Goal: Obtain resource: Download file/media

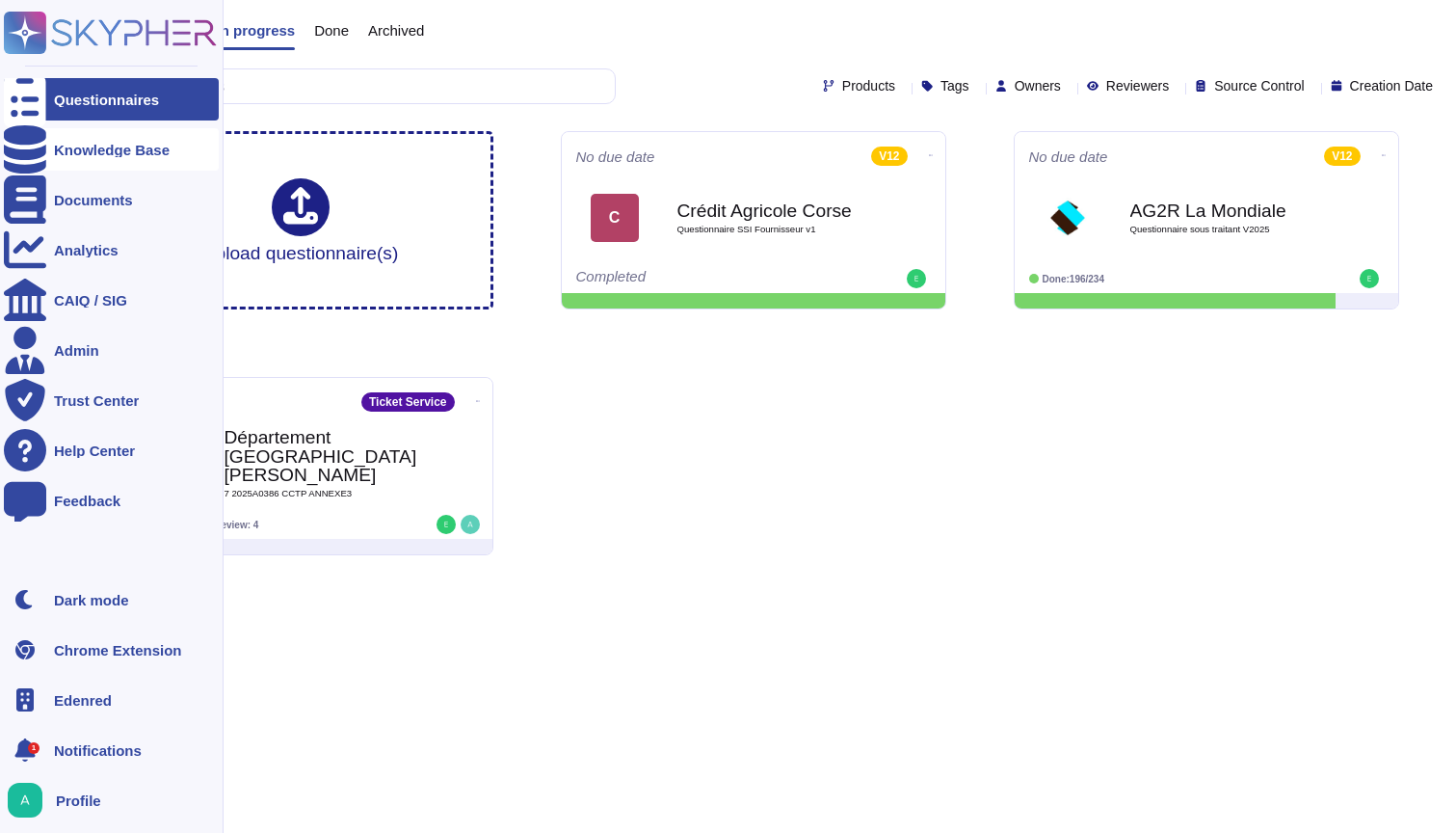
click at [79, 146] on div "Knowledge Base" at bounding box center [112, 150] width 116 height 14
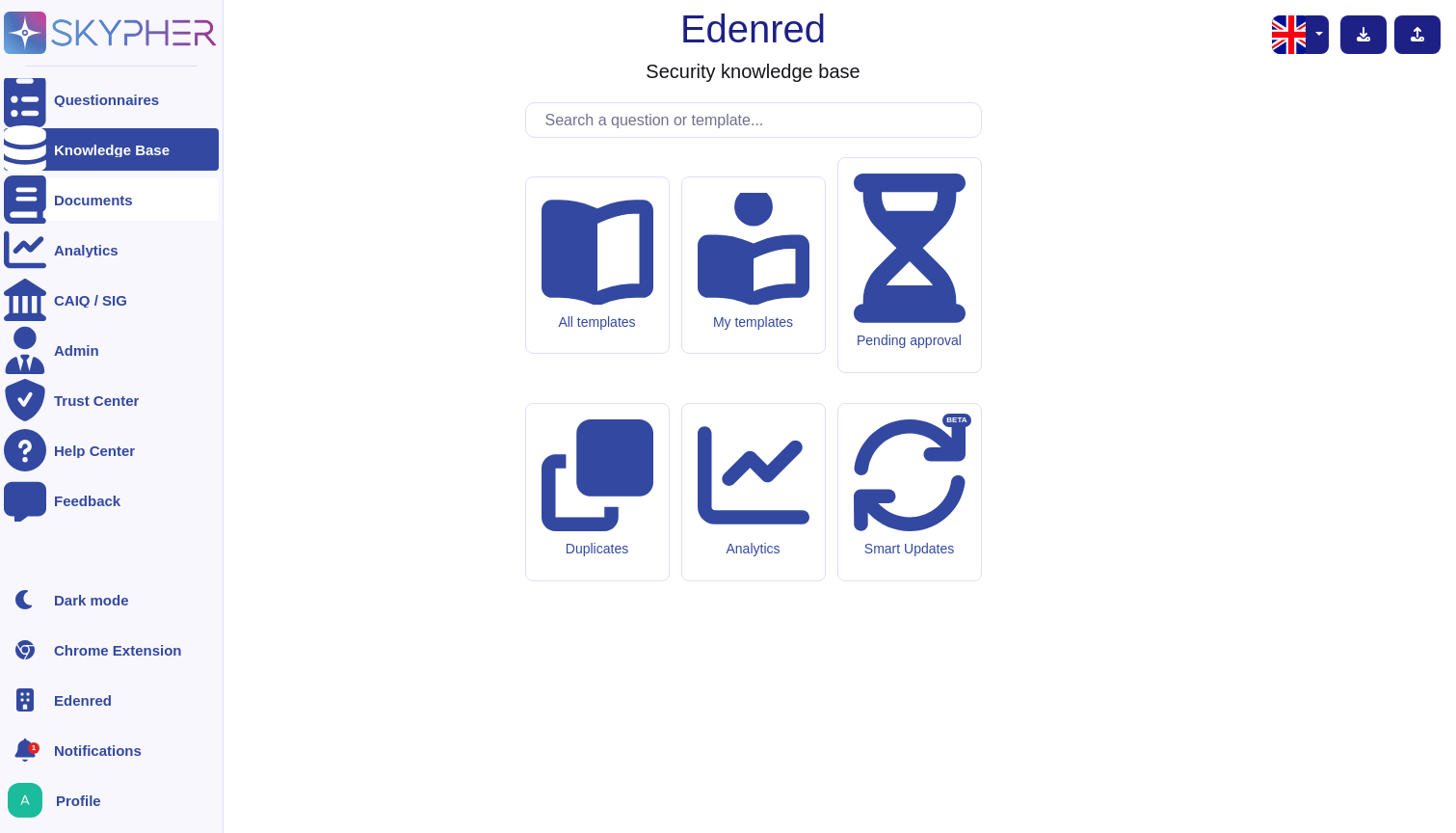
click at [93, 210] on div "Documents" at bounding box center [111, 199] width 215 height 42
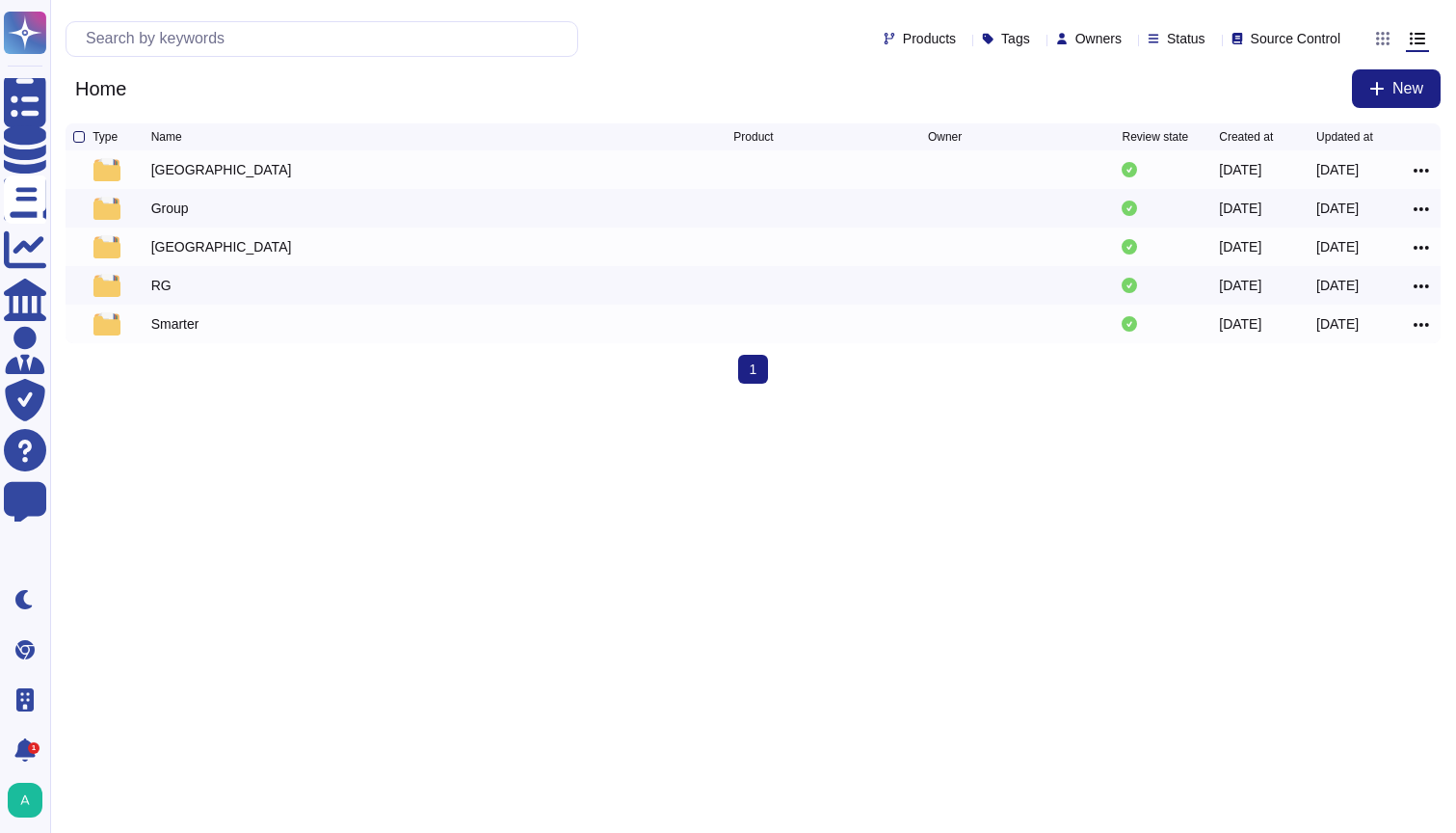
click at [80, 139] on div at bounding box center [79, 137] width 12 height 12
click at [0, 0] on input "checkbox" at bounding box center [0, 0] width 0 height 0
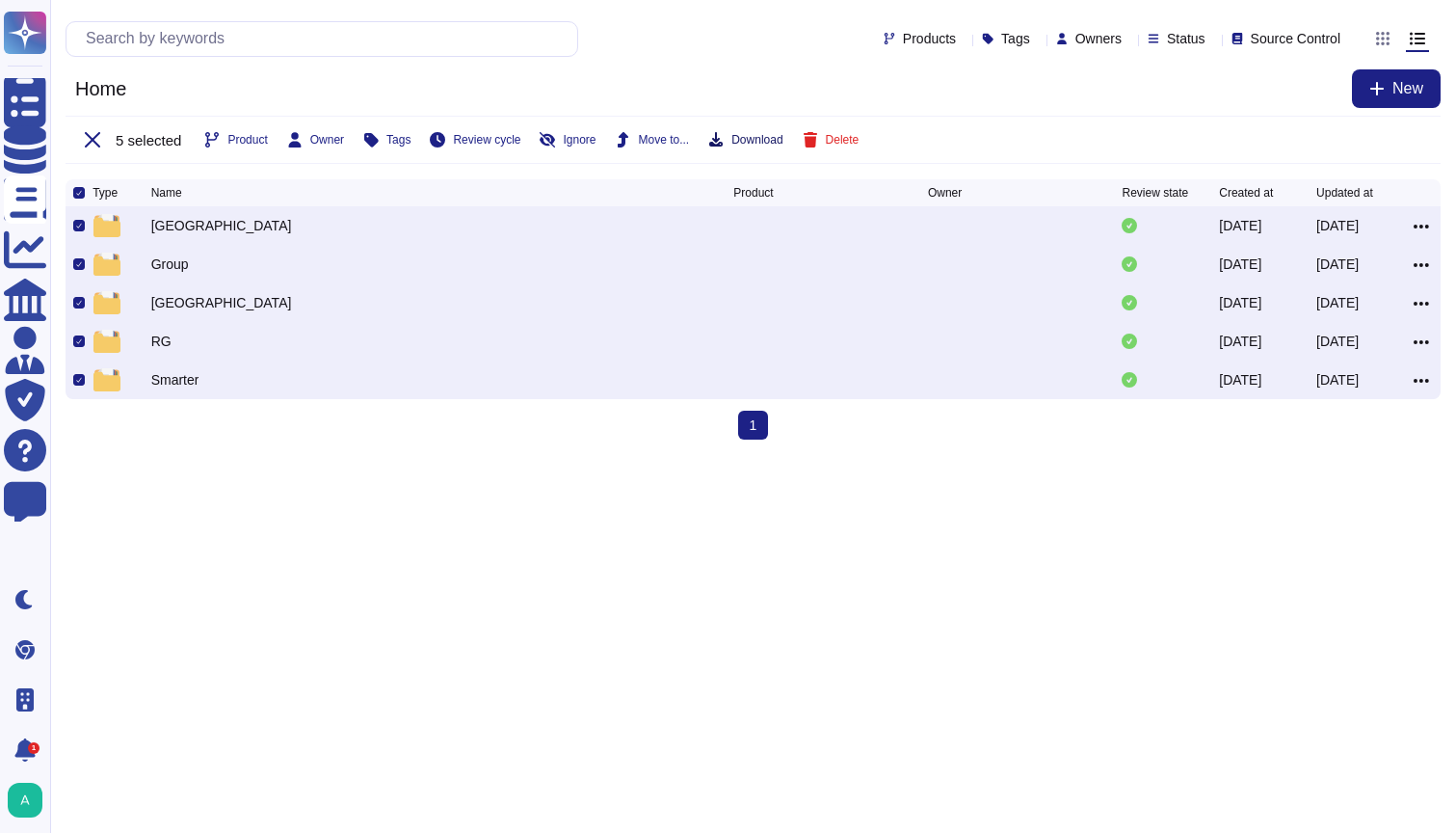
click at [755, 138] on span "Download" at bounding box center [757, 140] width 51 height 12
click at [427, 455] on html "Questionnaires Knowledge Base Documents Analytics CAIQ / SIG Admin Trust Center…" at bounding box center [728, 227] width 1456 height 455
click at [771, 139] on span "Download" at bounding box center [757, 140] width 51 height 12
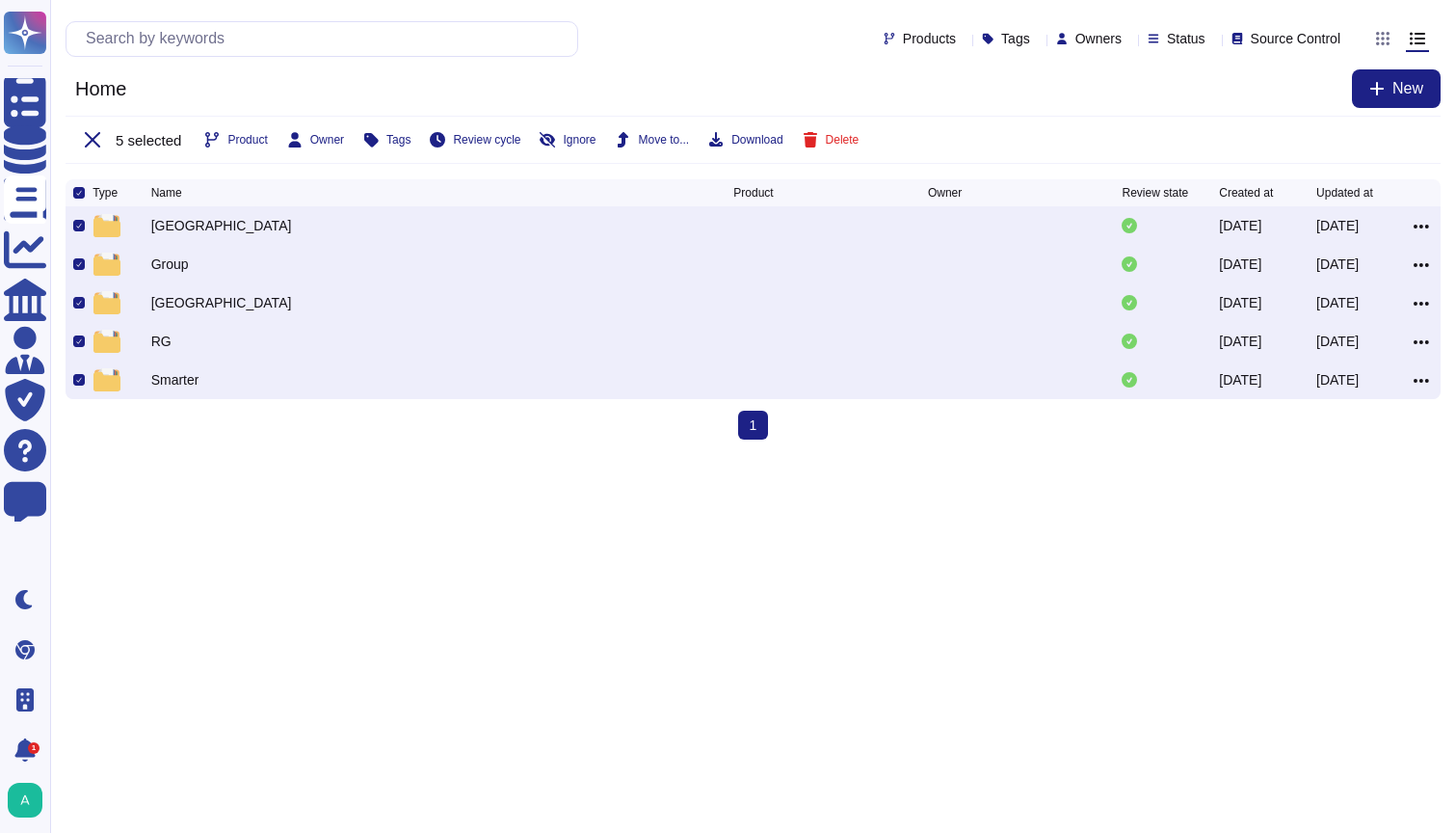
click at [548, 455] on html "Questionnaires Knowledge Base Documents Analytics CAIQ / SIG Admin Trust Center…" at bounding box center [728, 227] width 1456 height 455
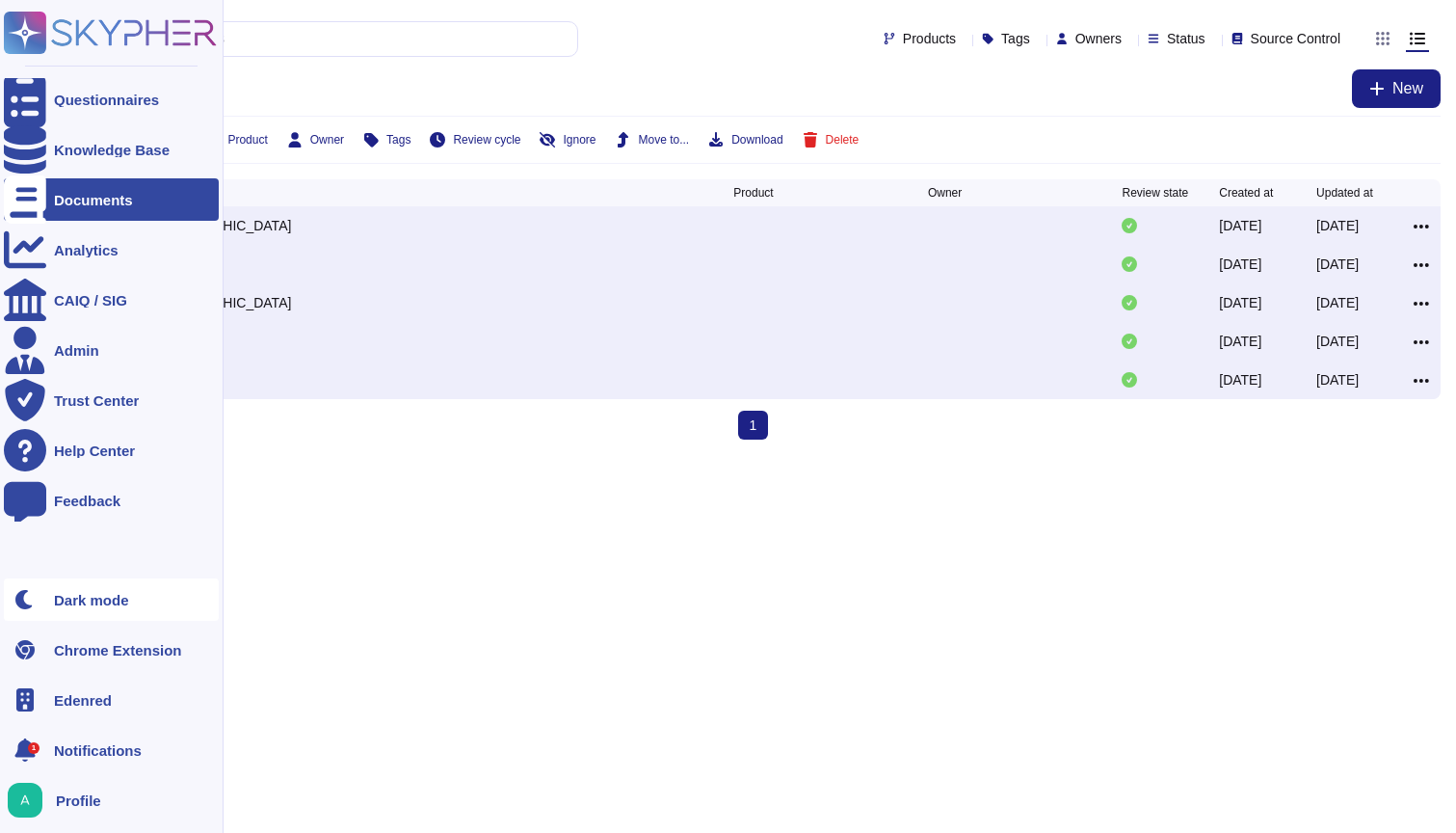
click at [78, 597] on div "Dark mode" at bounding box center [91, 600] width 75 height 14
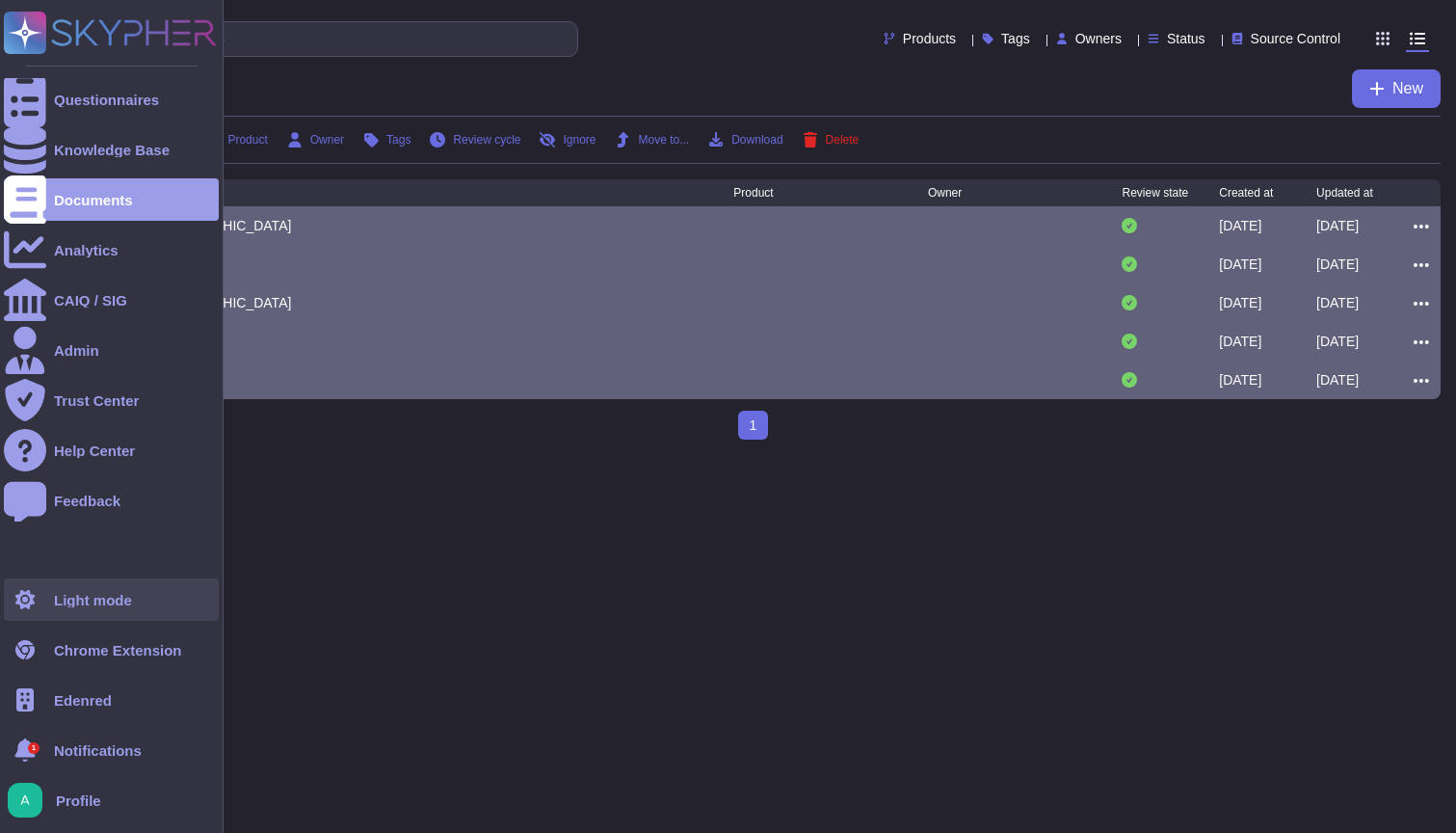
click at [102, 612] on div "Light mode" at bounding box center [111, 599] width 215 height 42
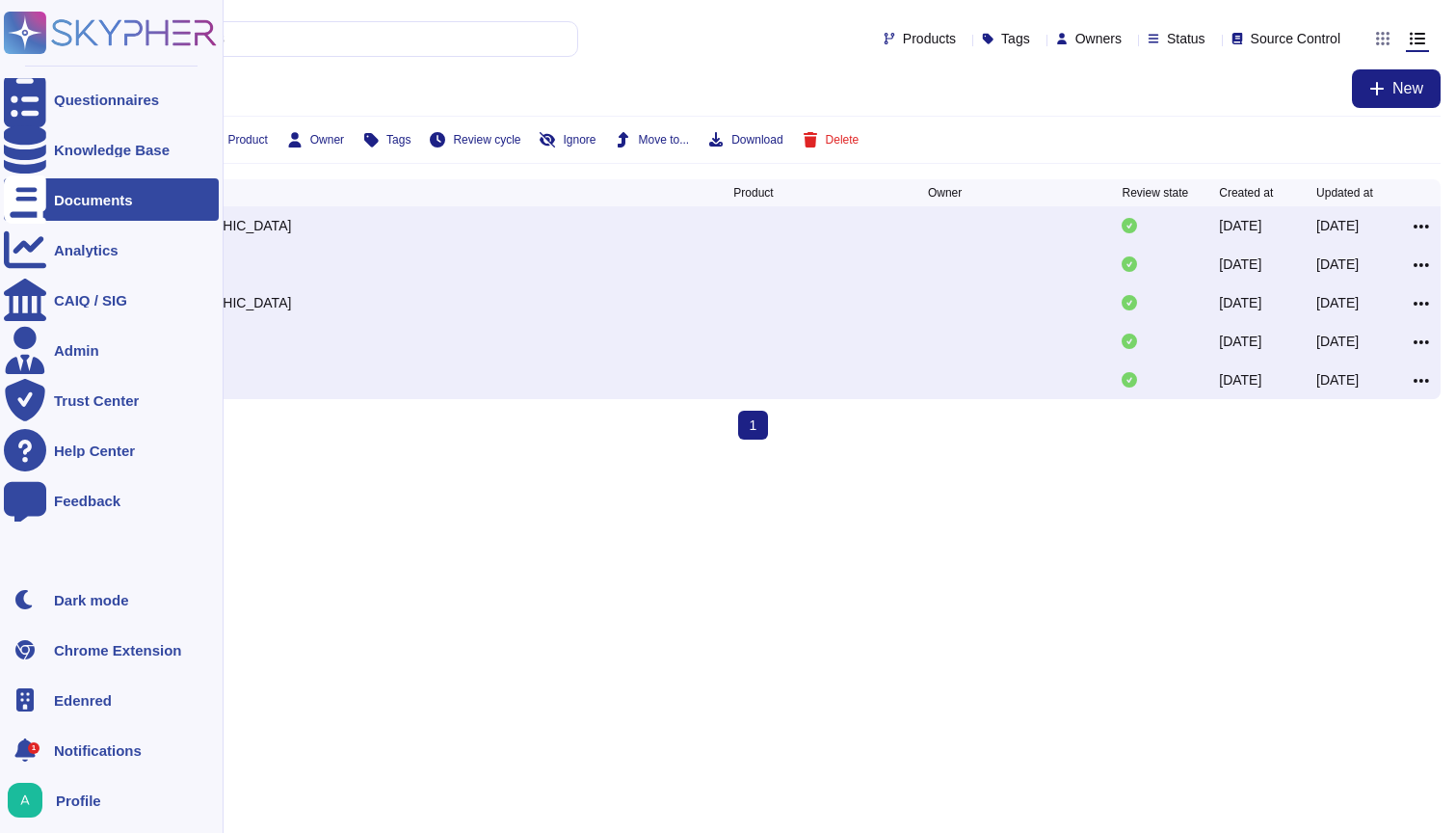
click at [106, 758] on div "1 Notifications" at bounding box center [111, 750] width 215 height 42
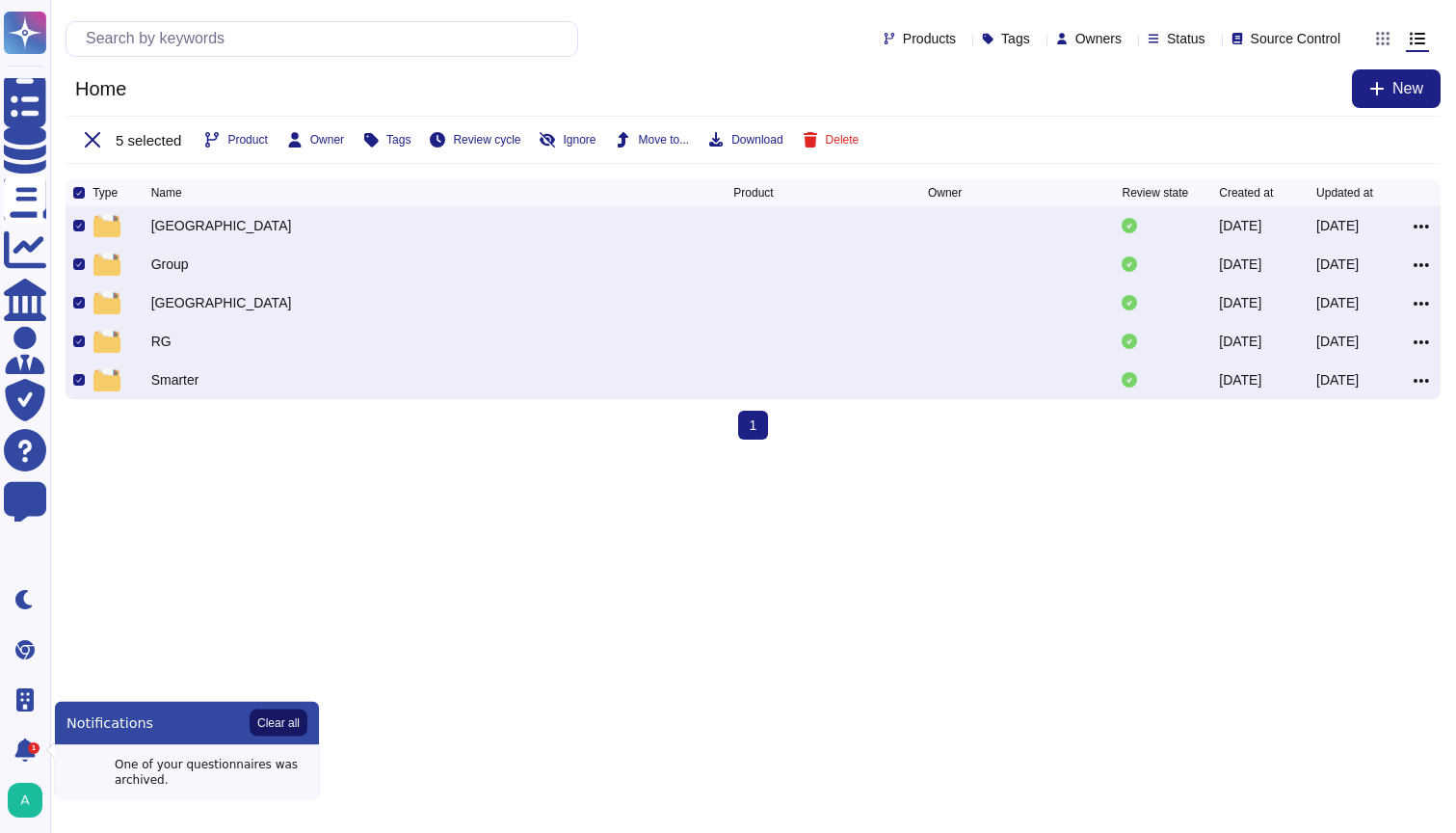
click at [287, 722] on button "Clear all" at bounding box center [279, 722] width 58 height 27
click at [317, 455] on html "Questionnaires Knowledge Base Documents Analytics CAIQ / SIG Admin Trust Center…" at bounding box center [728, 227] width 1456 height 455
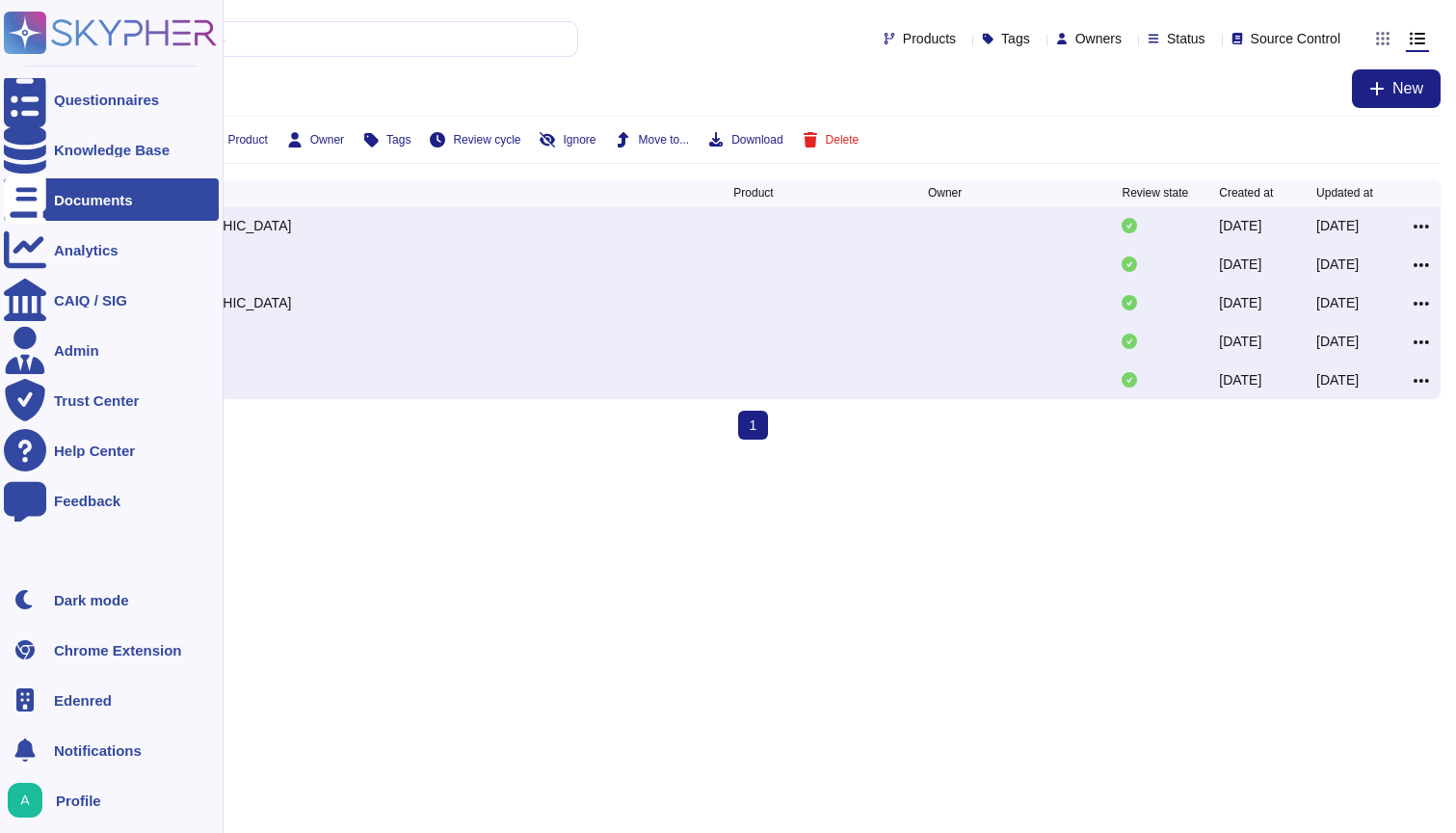
click at [60, 798] on span "Profile" at bounding box center [78, 800] width 45 height 14
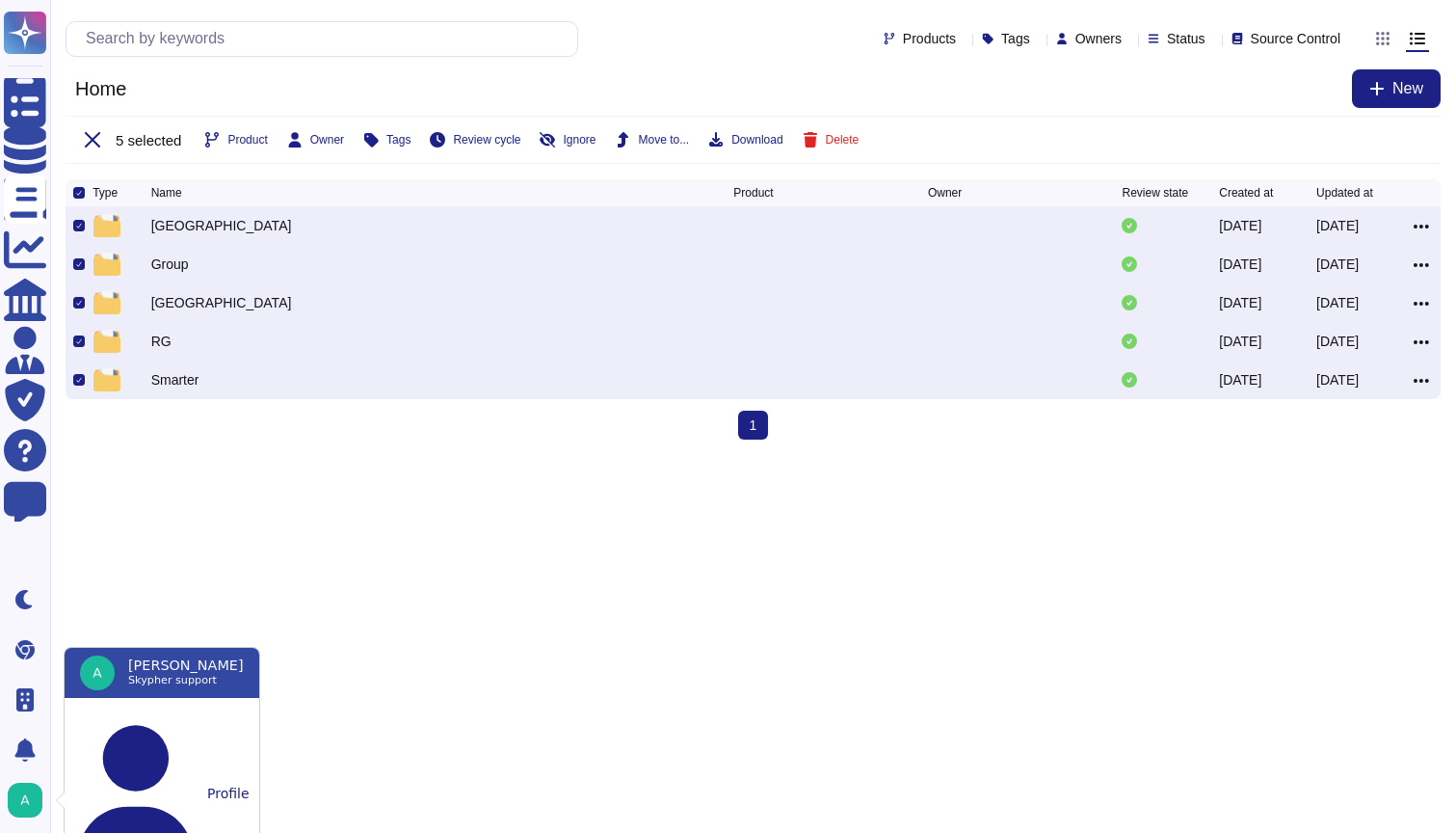
click at [93, 679] on img at bounding box center [97, 672] width 35 height 35
click at [146, 675] on div "Skypher support" at bounding box center [186, 680] width 116 height 15
click at [576, 455] on html "Questionnaires Knowledge Base Documents Analytics CAIQ / SIG Admin Trust Center…" at bounding box center [728, 227] width 1456 height 455
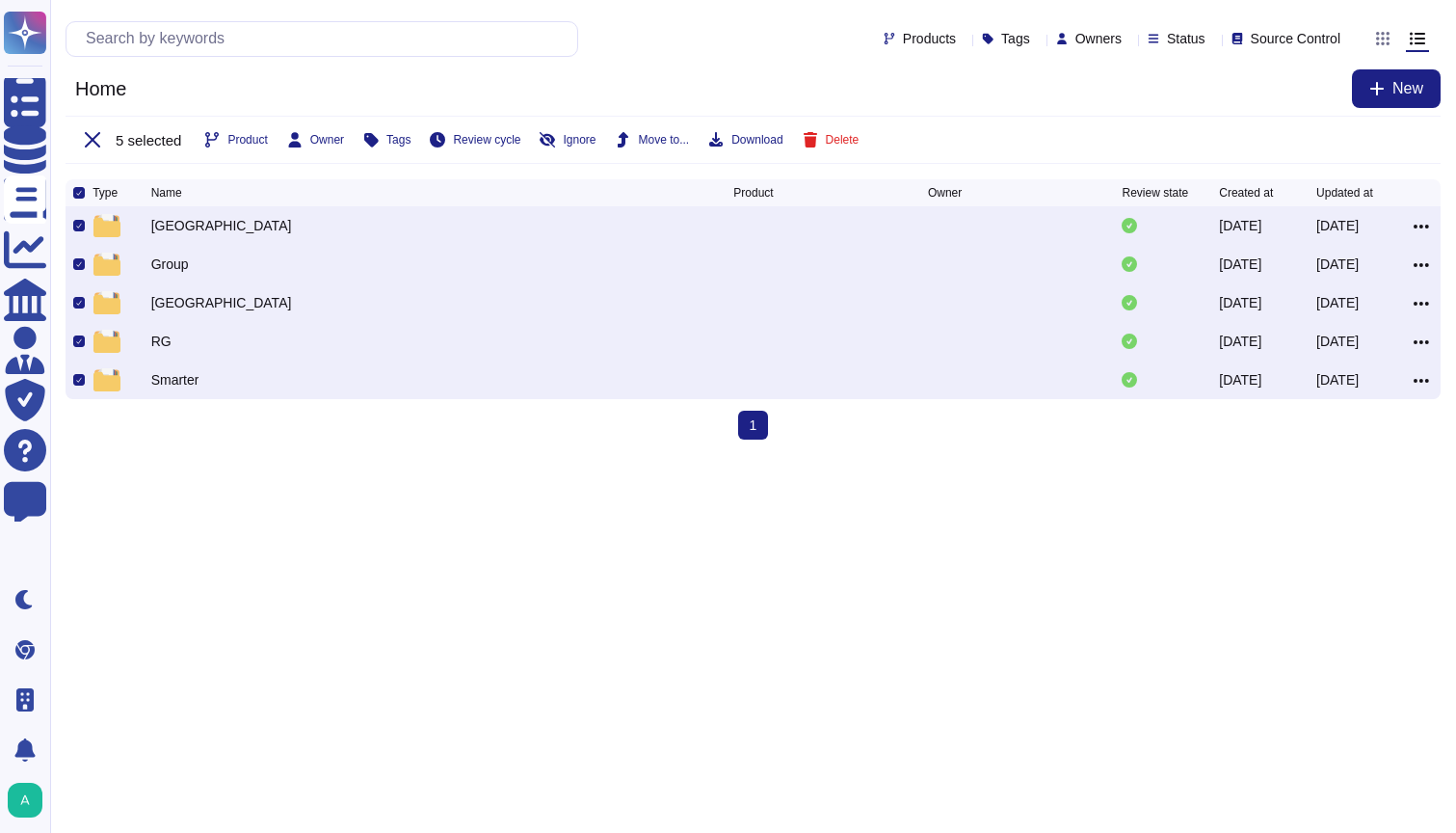
click at [80, 195] on icon at bounding box center [78, 193] width 5 height 5
click at [0, 0] on input "checkbox" at bounding box center [0, 0] width 0 height 0
